Goal: Find specific page/section

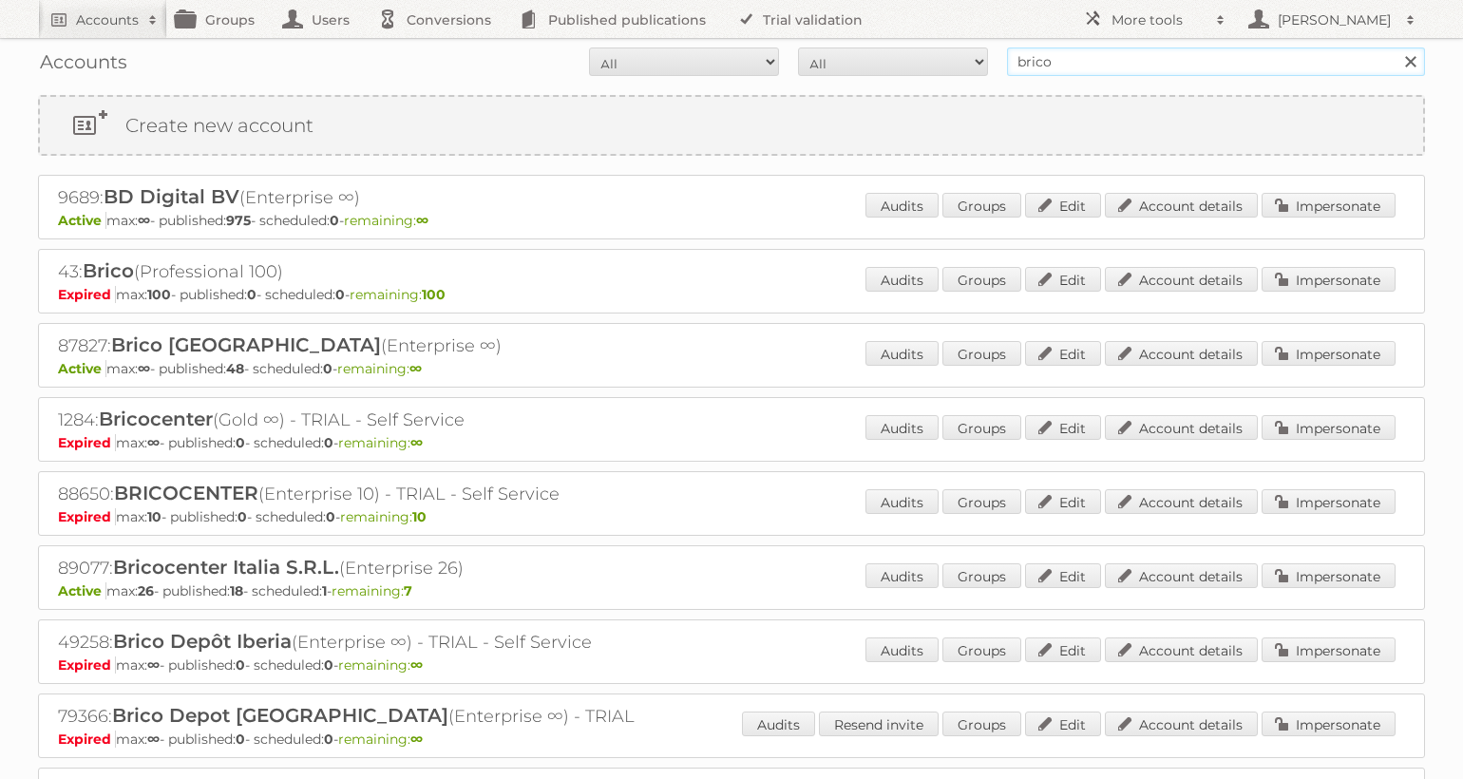
click at [1097, 66] on input "brico" at bounding box center [1216, 62] width 418 height 29
type input "midocean"
click at [1396, 48] on input "Search" at bounding box center [1410, 62] width 29 height 29
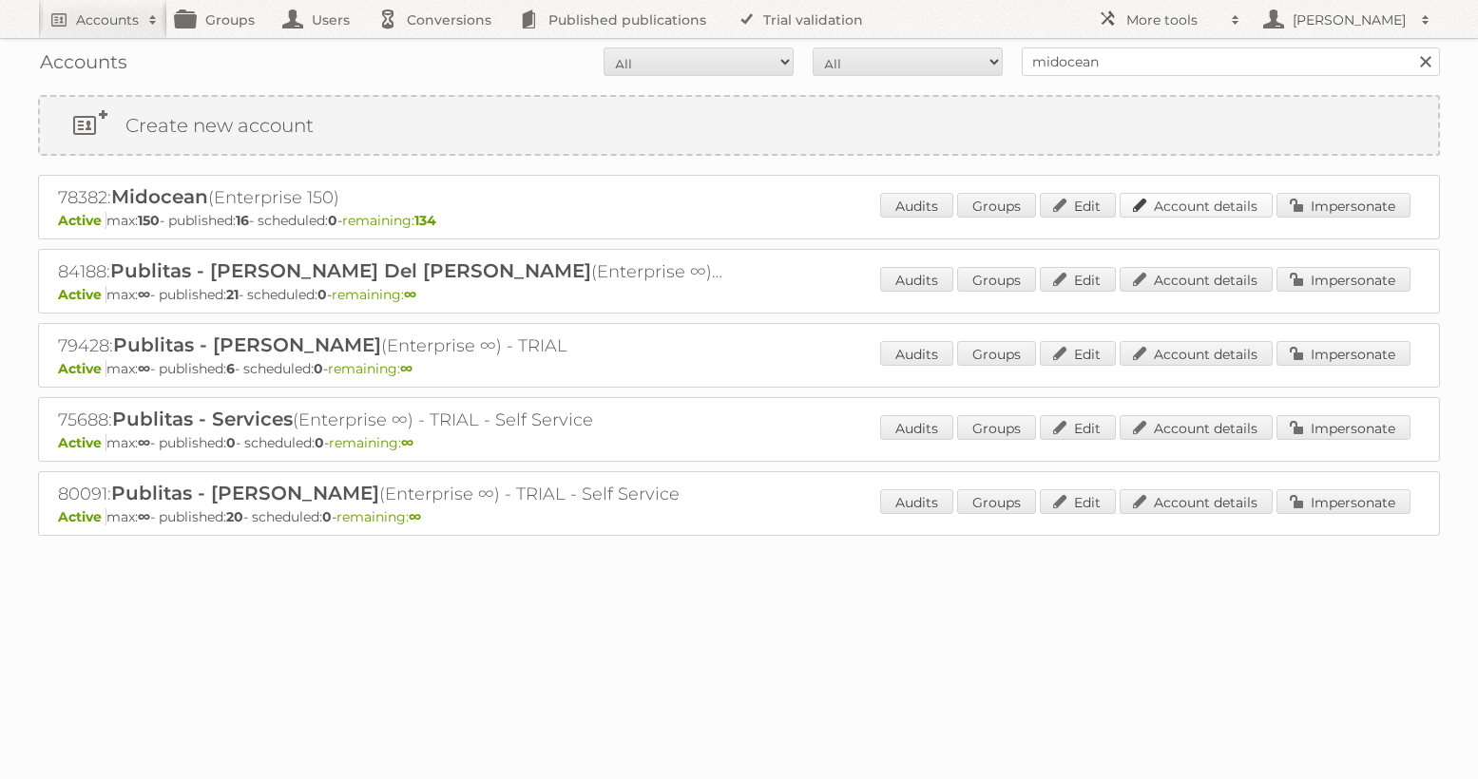
click at [1210, 199] on link "Account details" at bounding box center [1195, 205] width 153 height 25
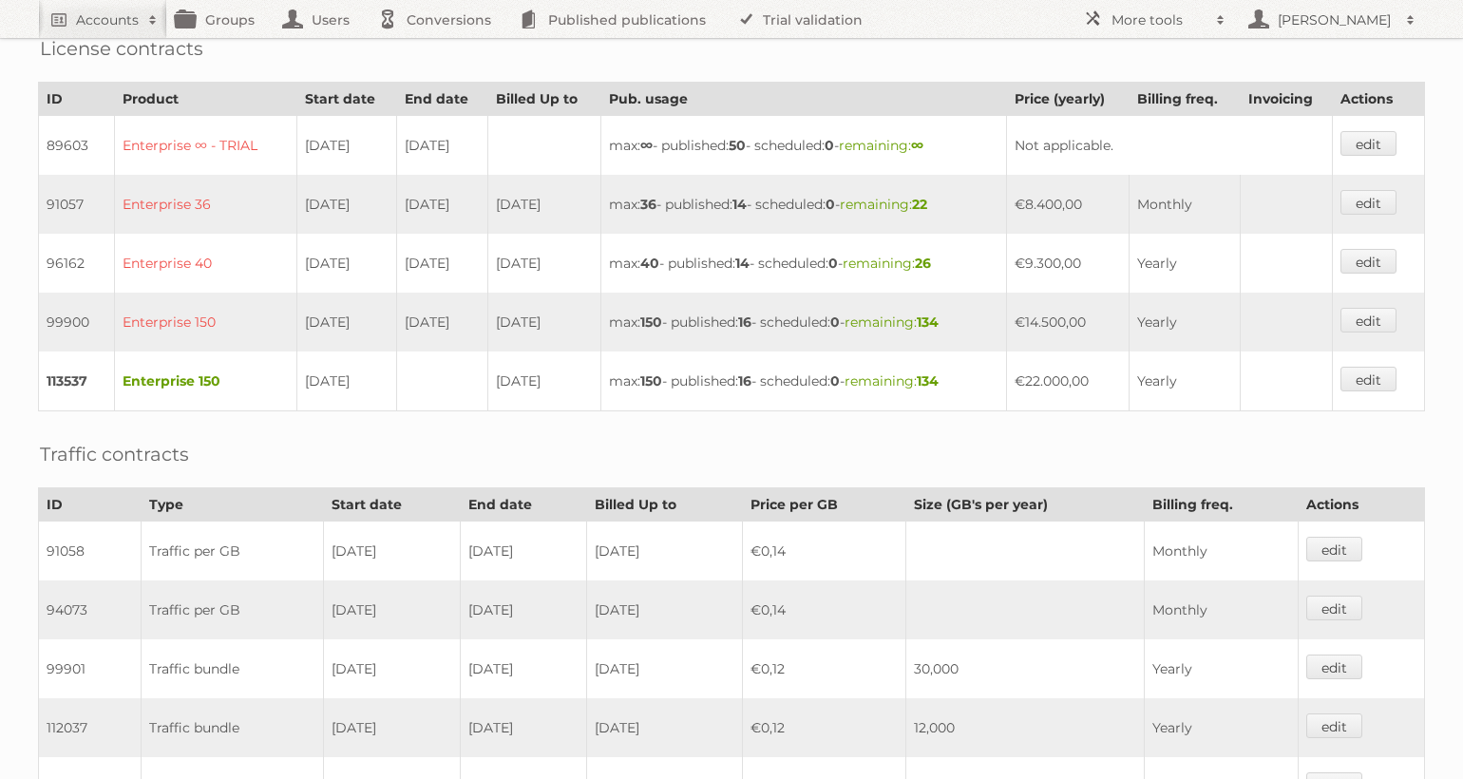
scroll to position [528, 0]
